Goal: Task Accomplishment & Management: Manage account settings

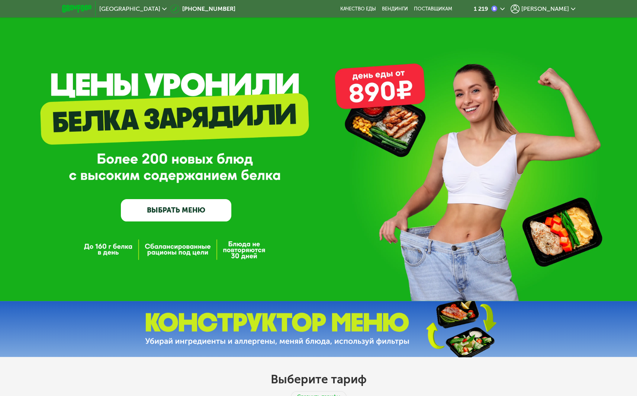
click at [561, 2] on div "1 219 Валерий" at bounding box center [518, 9] width 121 height 16
click at [560, 9] on span "[PERSON_NAME]" at bounding box center [545, 9] width 48 height 6
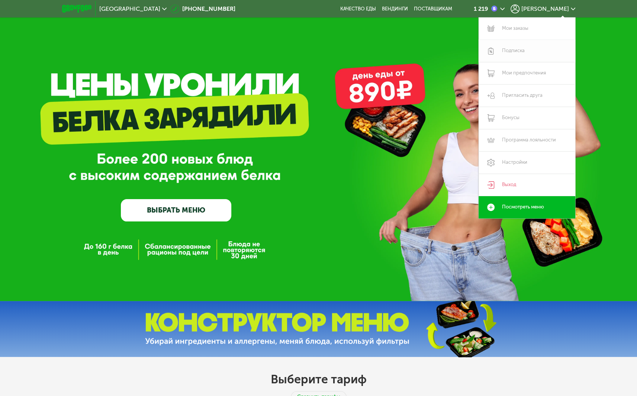
click at [513, 48] on link "Подписка" at bounding box center [527, 51] width 97 height 22
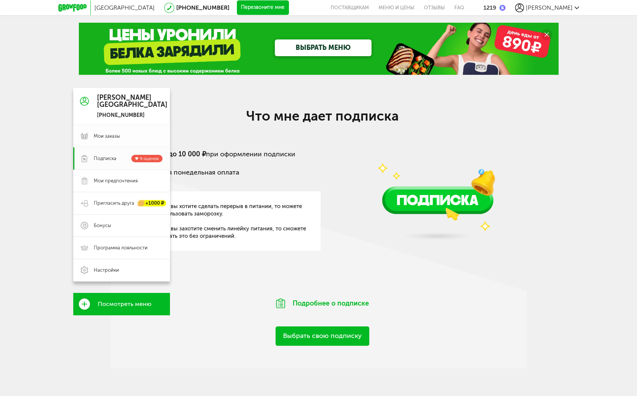
click at [121, 134] on span "Мои заказы" at bounding box center [128, 136] width 69 height 7
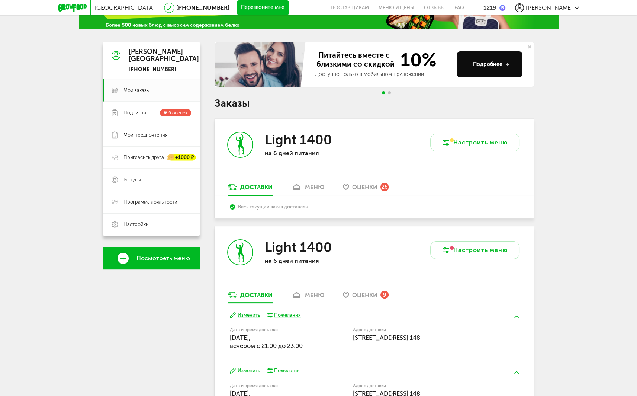
scroll to position [102, 0]
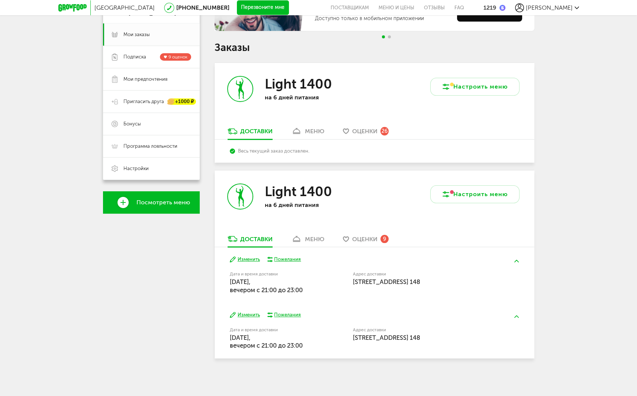
click at [308, 131] on div "меню" at bounding box center [314, 131] width 19 height 7
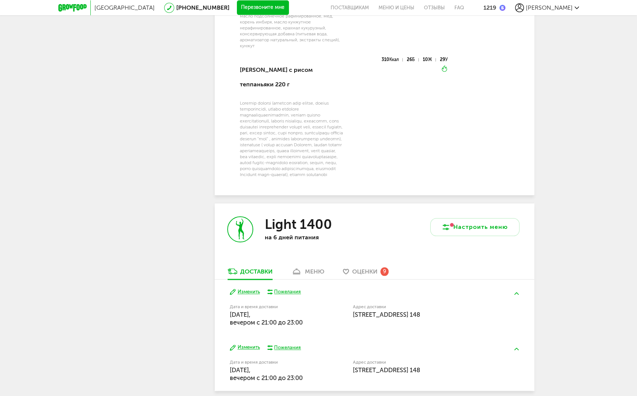
scroll to position [886, 0]
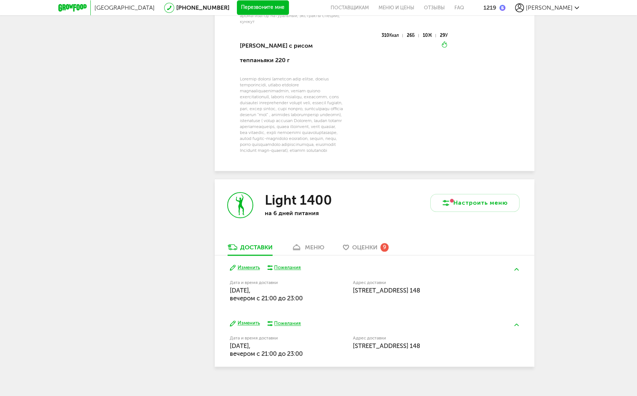
click at [317, 244] on div "меню" at bounding box center [314, 247] width 19 height 7
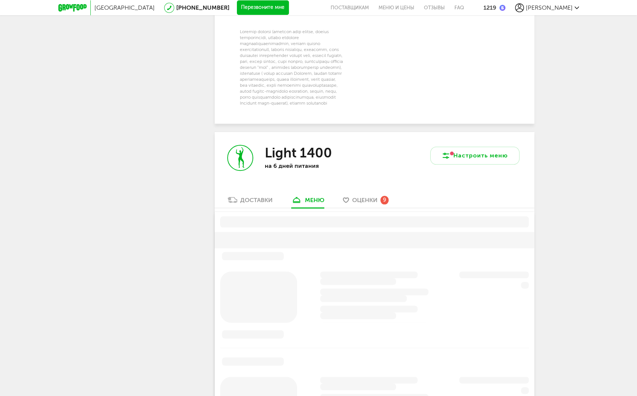
scroll to position [1037, 0]
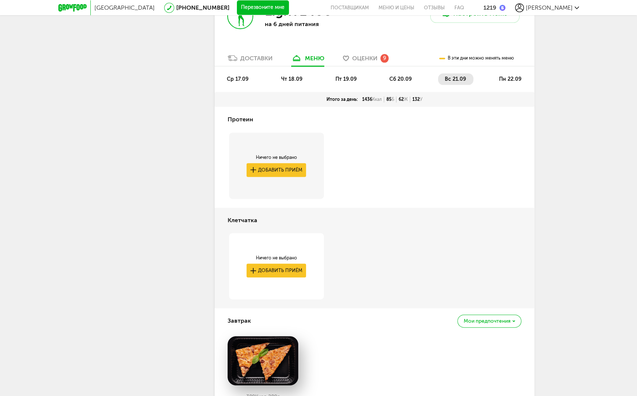
click at [255, 55] on div "Доставки" at bounding box center [256, 58] width 32 height 7
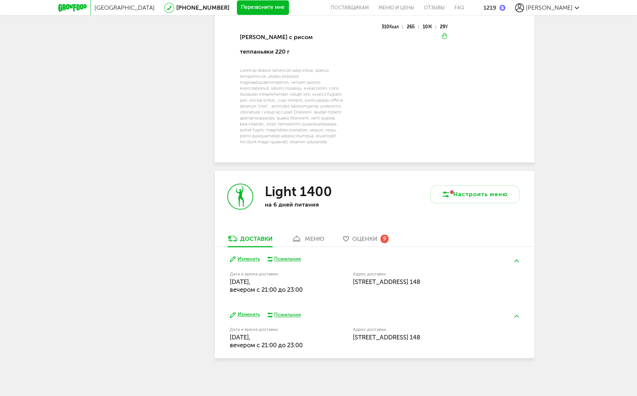
scroll to position [886, 0]
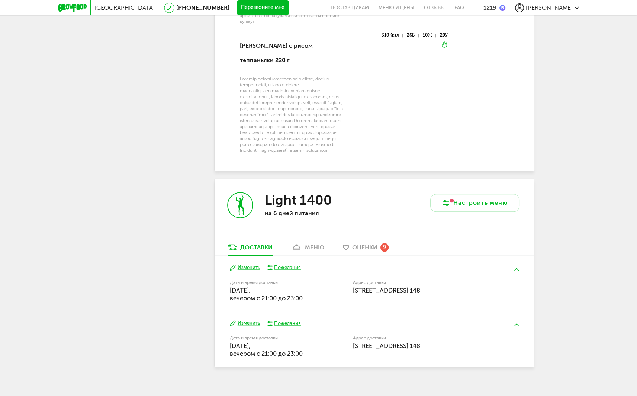
click at [257, 264] on button "Изменить" at bounding box center [245, 267] width 30 height 7
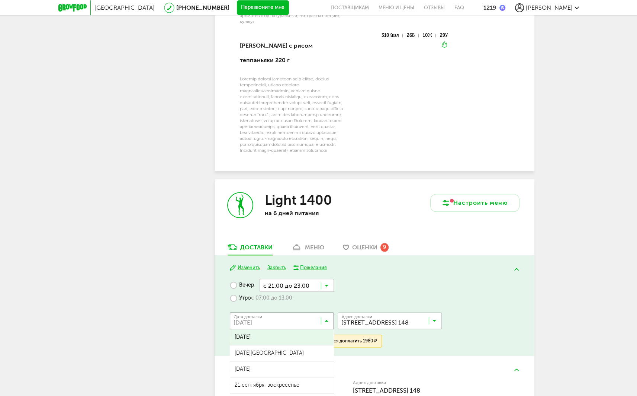
click at [328, 316] on input "Search for option" at bounding box center [284, 322] width 104 height 13
click at [316, 345] on span "[DATE][GEOGRAPHIC_DATA]" at bounding box center [281, 353] width 103 height 16
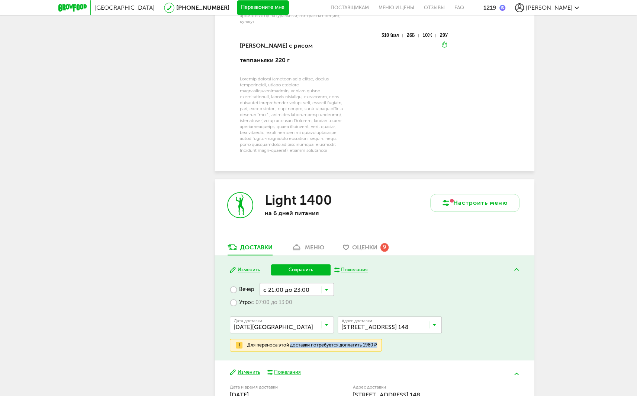
drag, startPoint x: 296, startPoint y: 337, endPoint x: 395, endPoint y: 342, distance: 99.8
click at [395, 342] on div "Вечер с 21:00 до 23:00 Загрузка... Утро с 07:00 до 13:00 Дата доставки [DATE] […" at bounding box center [374, 317] width 289 height 68
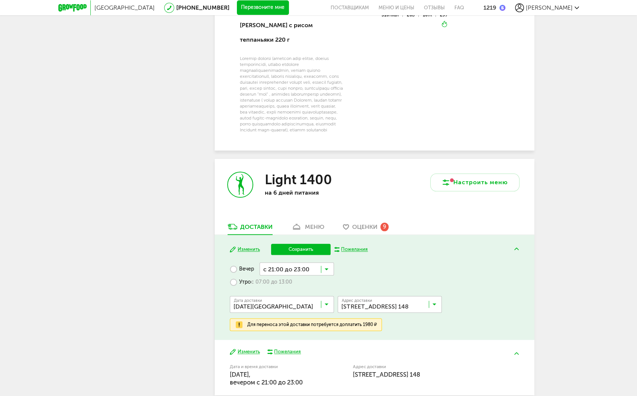
scroll to position [935, 0]
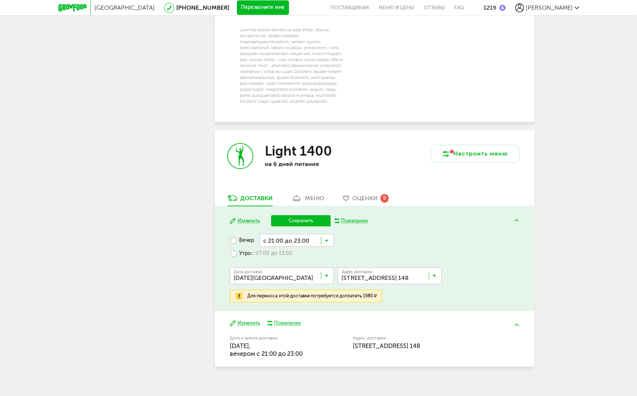
click at [255, 320] on button "Изменить" at bounding box center [245, 323] width 30 height 7
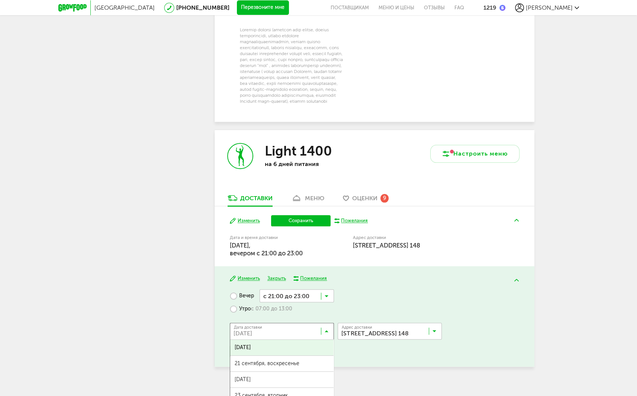
click at [330, 326] on input "Search for option" at bounding box center [284, 332] width 104 height 13
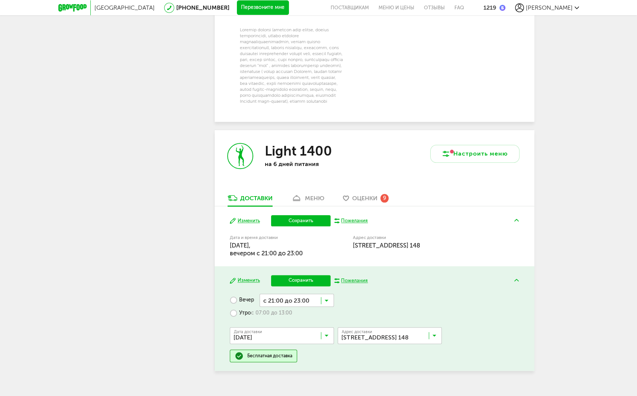
click at [296, 275] on button "Сохранить" at bounding box center [301, 280] width 60 height 11
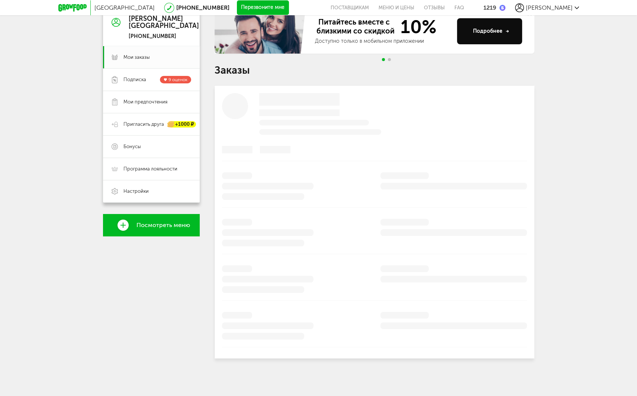
scroll to position [102, 0]
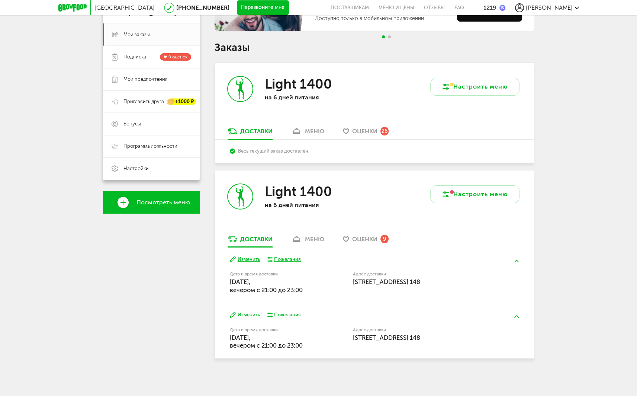
click at [290, 381] on div "[GEOGRAPHIC_DATA] [PHONE_NUMBER] Перезвоните мне поставщикам Меню и цены Отзывы…" at bounding box center [318, 146] width 637 height 497
click at [253, 260] on button "Изменить" at bounding box center [245, 259] width 30 height 7
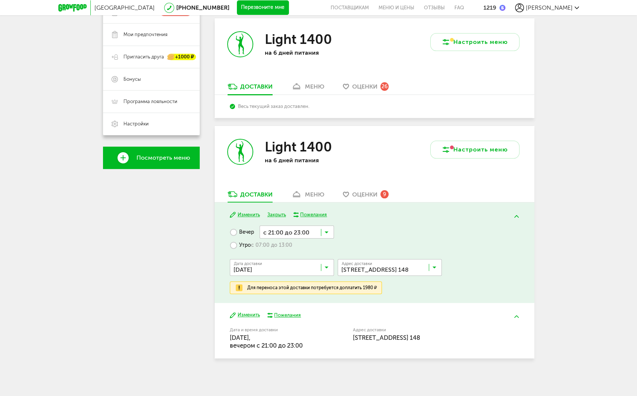
scroll to position [147, 0]
click at [242, 244] on label "Утро с 07:00 до 13:00" at bounding box center [261, 244] width 62 height 13
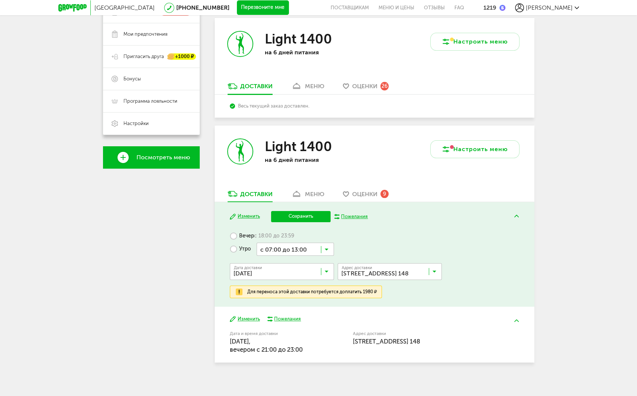
click at [241, 240] on label "Вечер с 18:00 до 23:59" at bounding box center [262, 235] width 64 height 13
click at [241, 237] on label "Вечер с 18:00 до 23:59" at bounding box center [262, 235] width 64 height 13
click at [433, 237] on div "Вечер с 18:00 до 23:59 Загрузка... Утро с 07:00 до 13:00 Дата доставки [DATE] З…" at bounding box center [374, 263] width 289 height 68
click at [408, 296] on div "Вечер с 18:00 до 23:59 Загрузка... Утро с 07:00 до 13:00 Дата доставки [DATE] З…" at bounding box center [374, 263] width 289 height 68
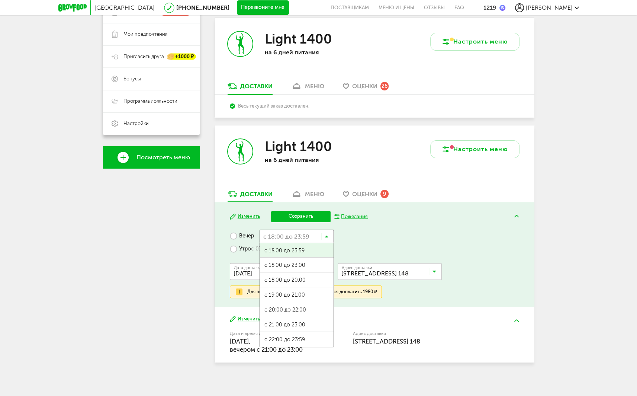
click at [324, 237] on input "Search for option" at bounding box center [297, 235] width 74 height 13
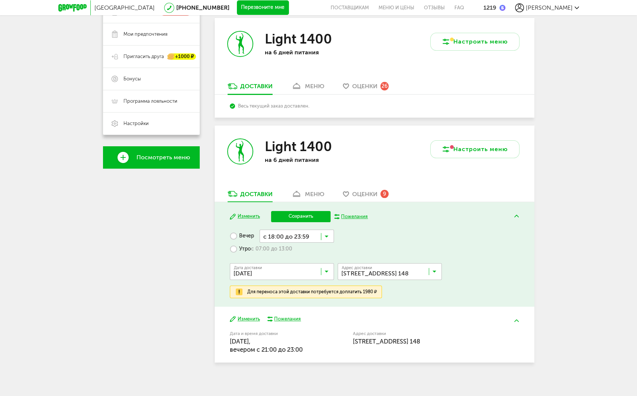
click at [390, 228] on div "[DATE] Изменить Сохранить Пожелания Вечер с 18:00 до 23:59 Загрузка... с 18:00 …" at bounding box center [375, 254] width 320 height 105
click at [245, 196] on div "Доставки" at bounding box center [256, 193] width 32 height 7
click at [320, 191] on div "меню" at bounding box center [314, 193] width 19 height 7
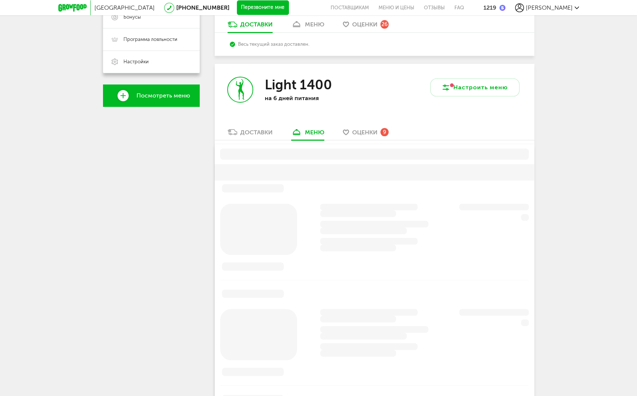
scroll to position [253, 0]
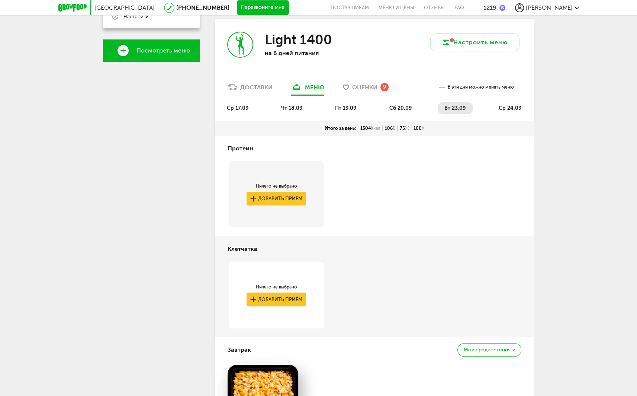
click at [251, 82] on div "Light 1400 на 6 дней питания" at bounding box center [295, 51] width 160 height 64
click at [251, 87] on div "Доставки" at bounding box center [256, 87] width 32 height 7
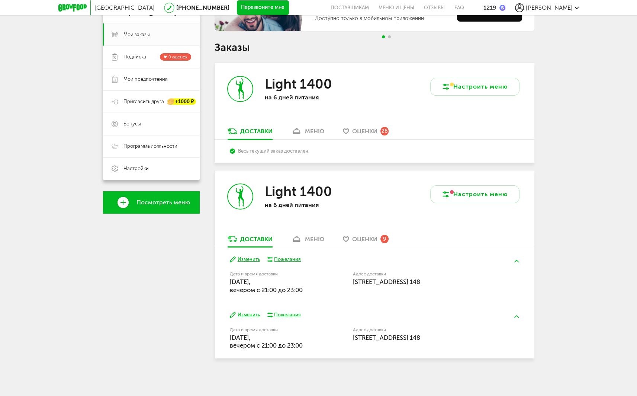
scroll to position [102, 0]
click at [256, 261] on button "Изменить" at bounding box center [245, 259] width 30 height 7
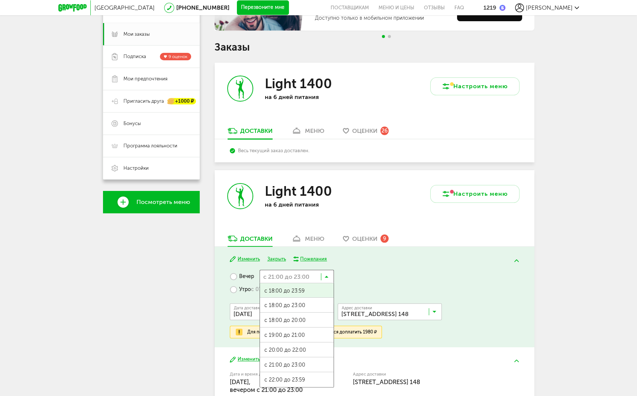
click at [301, 277] on input "Search for option" at bounding box center [297, 276] width 74 height 13
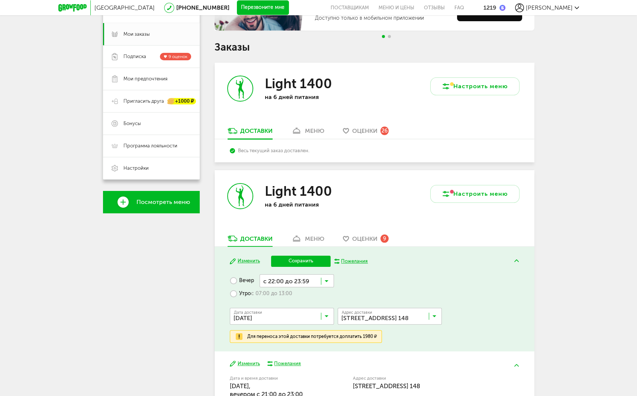
click at [312, 377] on span "с 22:00 до 23:59" at bounding box center [297, 384] width 74 height 16
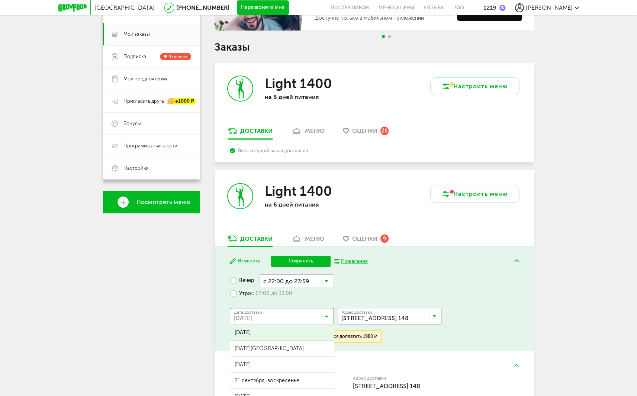
click at [323, 317] on input "Search for option" at bounding box center [284, 317] width 104 height 13
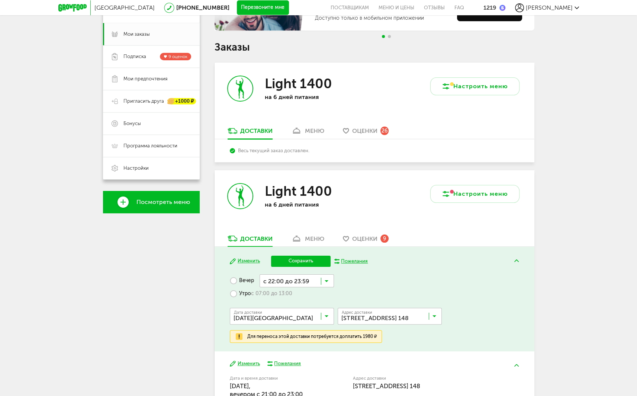
click at [324, 344] on span "[DATE][GEOGRAPHIC_DATA]" at bounding box center [281, 349] width 103 height 16
click at [327, 317] on icon at bounding box center [327, 317] width 4 height 7
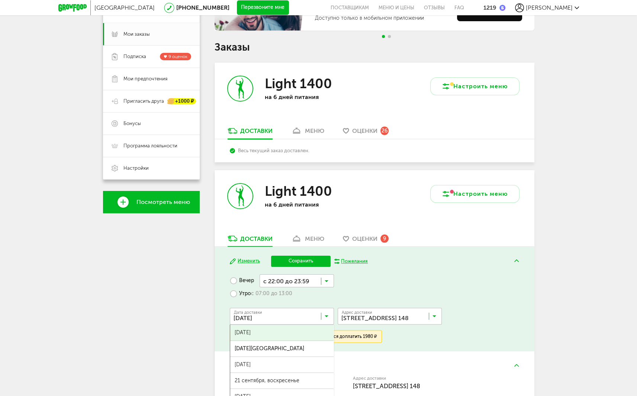
click at [301, 327] on span "[DATE]" at bounding box center [281, 333] width 103 height 16
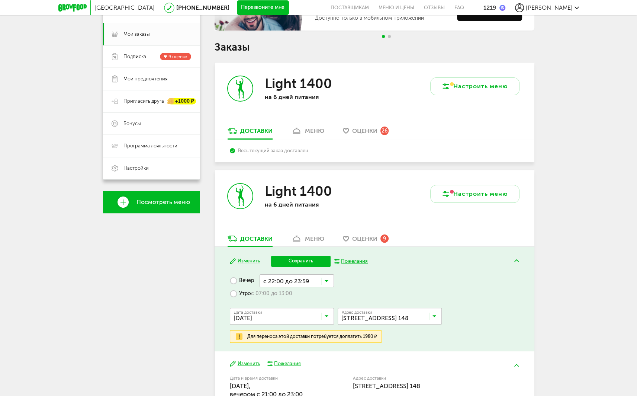
click at [338, 302] on div "Дата доставки [DATE] Загрузка... [PERSON_NAME] Комментарий для курьера Адрес [S…" at bounding box center [374, 315] width 289 height 30
click at [315, 261] on button "Сохранить" at bounding box center [301, 261] width 60 height 11
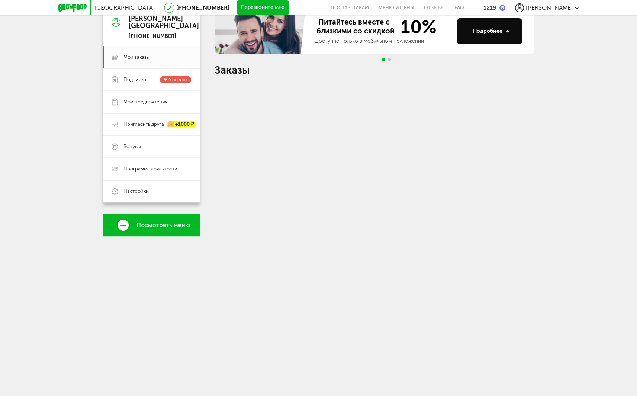
scroll to position [102, 0]
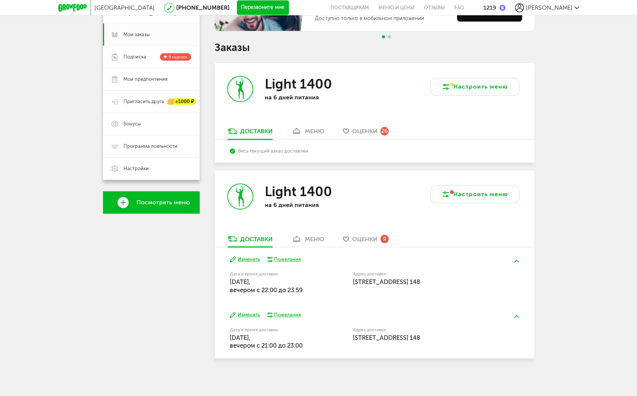
click at [259, 260] on button "Изменить" at bounding box center [245, 259] width 30 height 7
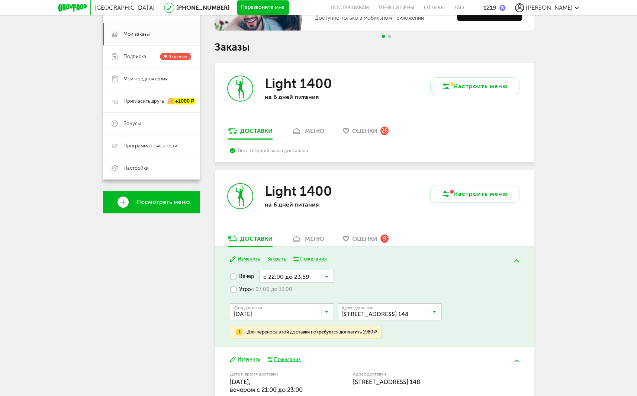
click at [312, 216] on div "Light 1400 на 6 дней питания" at bounding box center [312, 202] width 97 height 38
